Goal: Navigation & Orientation: Understand site structure

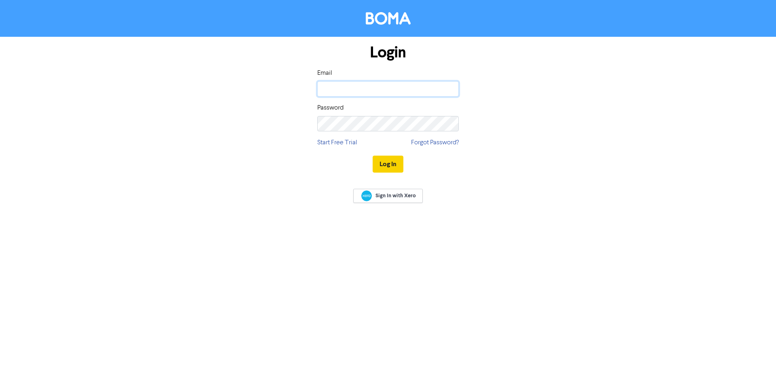
type input "[PERSON_NAME][EMAIL_ADDRESS][PERSON_NAME][DOMAIN_NAME]"
click at [389, 162] on button "Log In" at bounding box center [388, 164] width 31 height 17
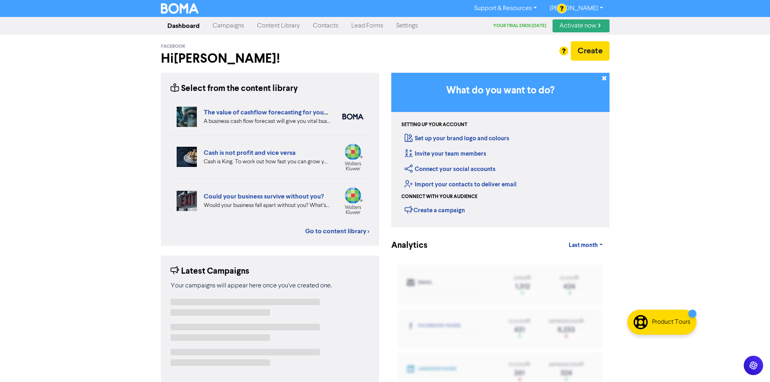
click at [227, 27] on link "Campaigns" at bounding box center [228, 26] width 44 height 16
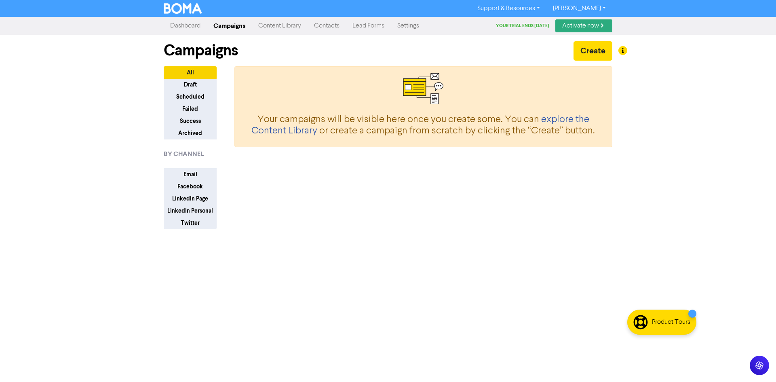
click at [266, 29] on link "Content Library" at bounding box center [280, 26] width 56 height 16
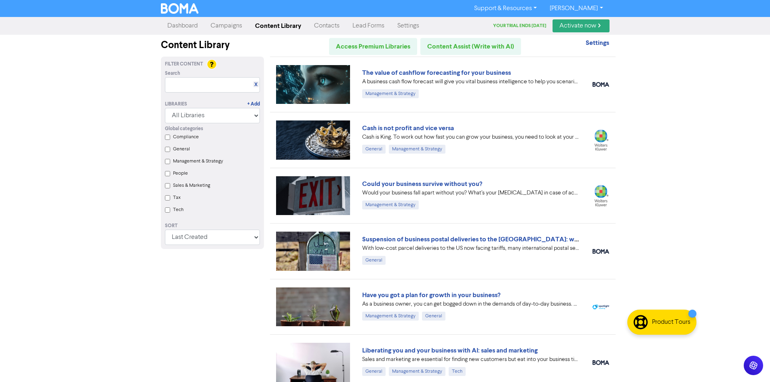
click at [317, 28] on link "Contacts" at bounding box center [327, 26] width 38 height 16
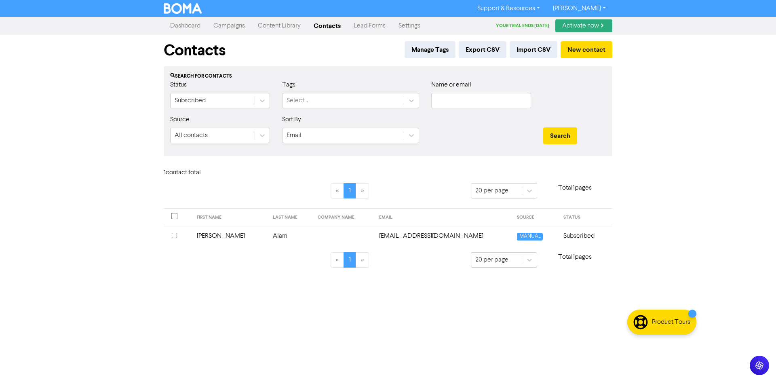
click at [363, 24] on link "Lead Forms" at bounding box center [369, 26] width 45 height 16
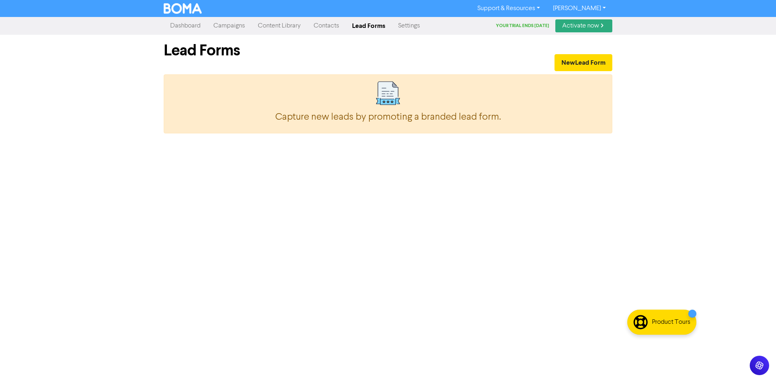
click at [414, 27] on link "Settings" at bounding box center [409, 26] width 35 height 16
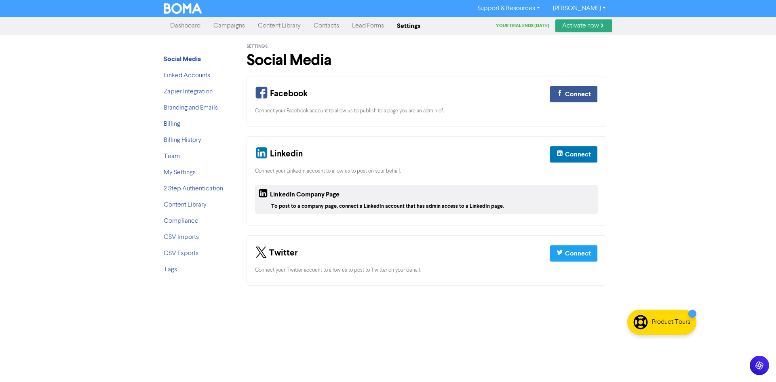
click at [191, 23] on link "Dashboard" at bounding box center [185, 26] width 43 height 16
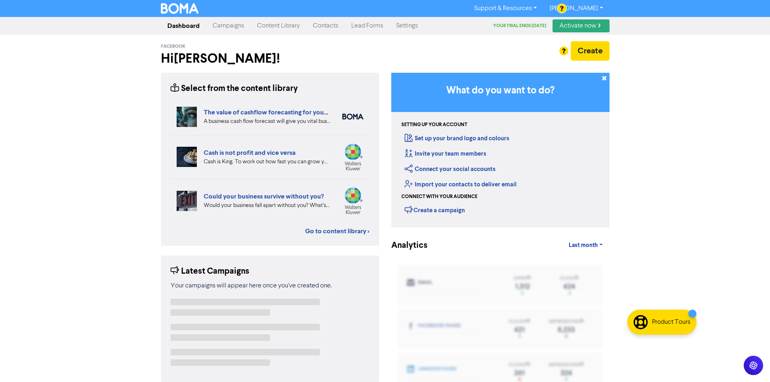
click at [404, 26] on link "Settings" at bounding box center [407, 26] width 35 height 16
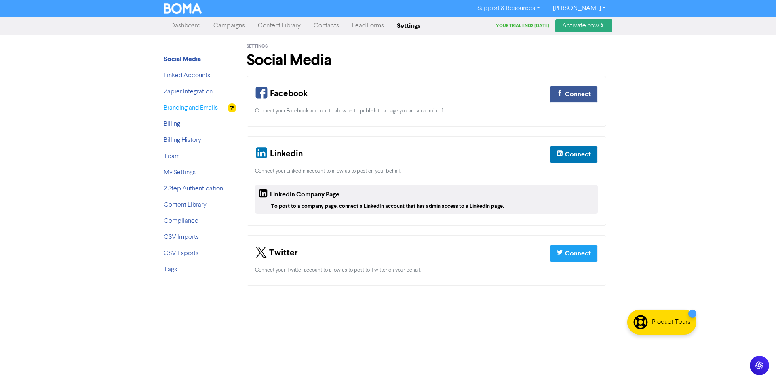
click at [178, 110] on link "Branding and Emails" at bounding box center [191, 108] width 54 height 6
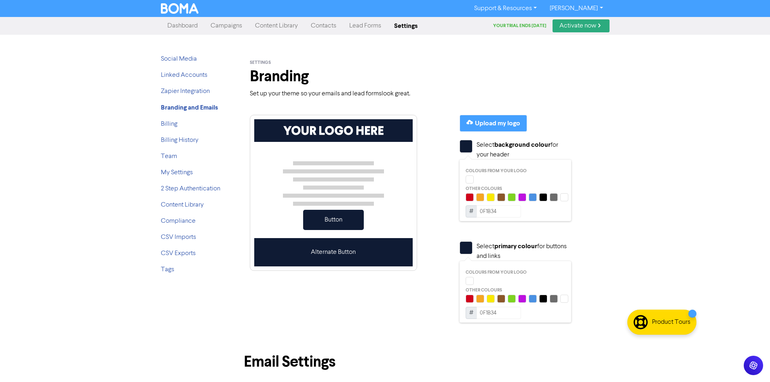
click at [590, 11] on link "[PERSON_NAME]" at bounding box center [576, 8] width 66 height 13
click at [583, 26] on button "Log Out" at bounding box center [576, 24] width 64 height 10
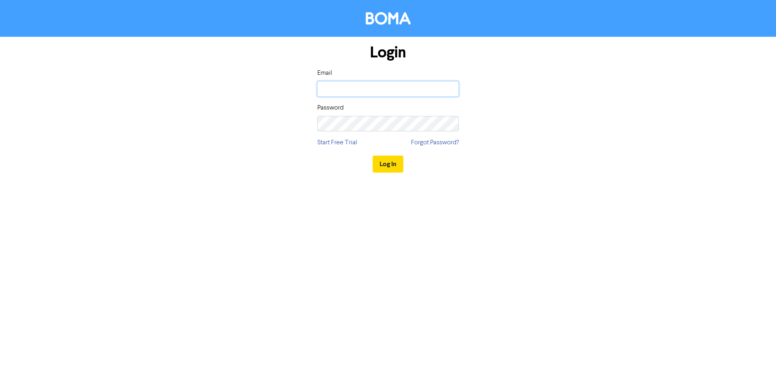
type input "[PERSON_NAME][EMAIL_ADDRESS][PERSON_NAME][DOMAIN_NAME]"
